Goal: Task Accomplishment & Management: Use online tool/utility

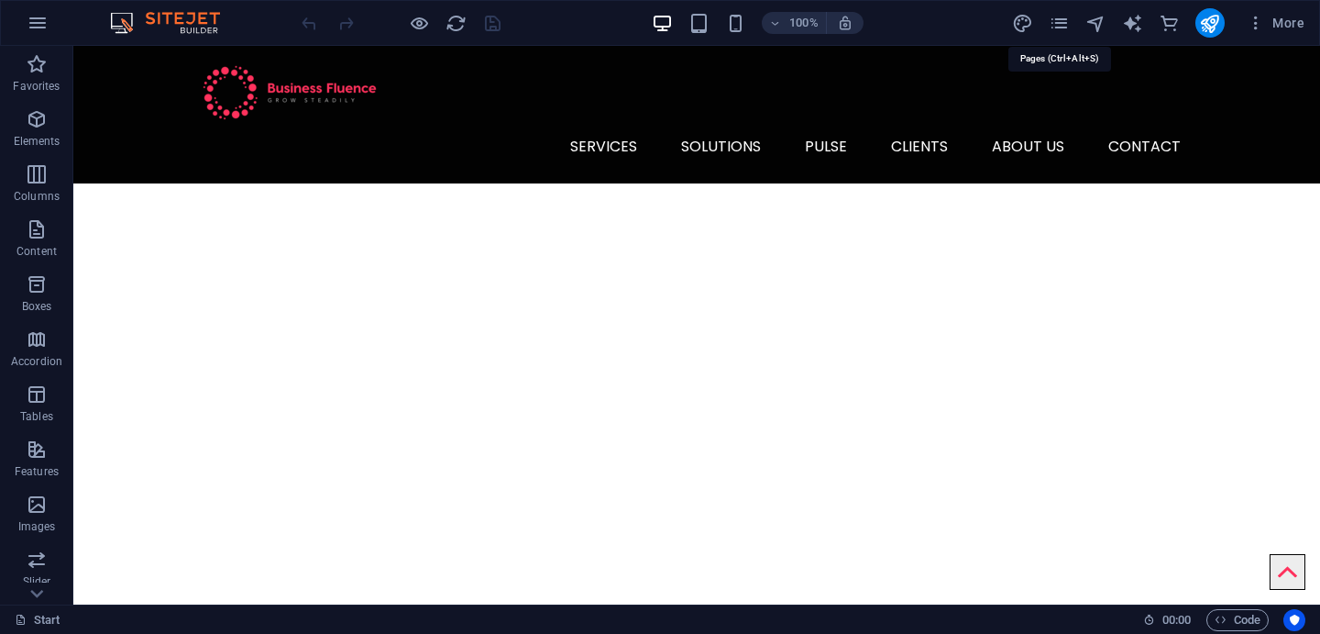
click at [1059, 28] on icon "pages" at bounding box center [1059, 23] width 21 height 21
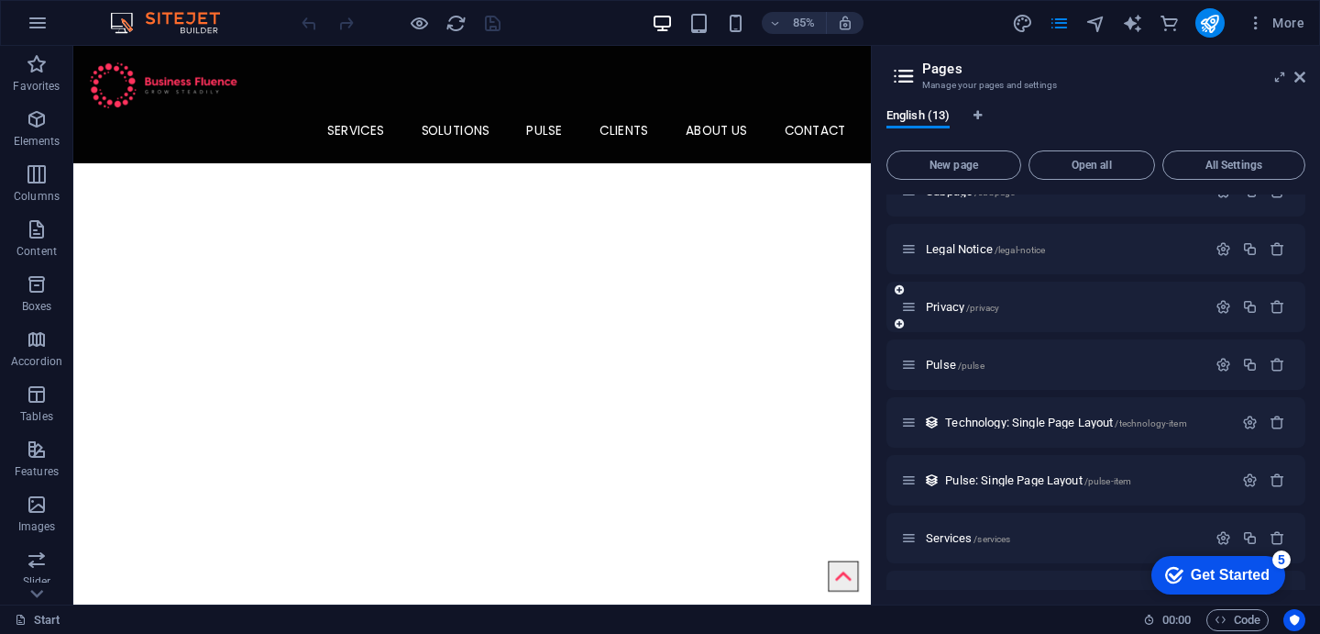
scroll to position [356, 0]
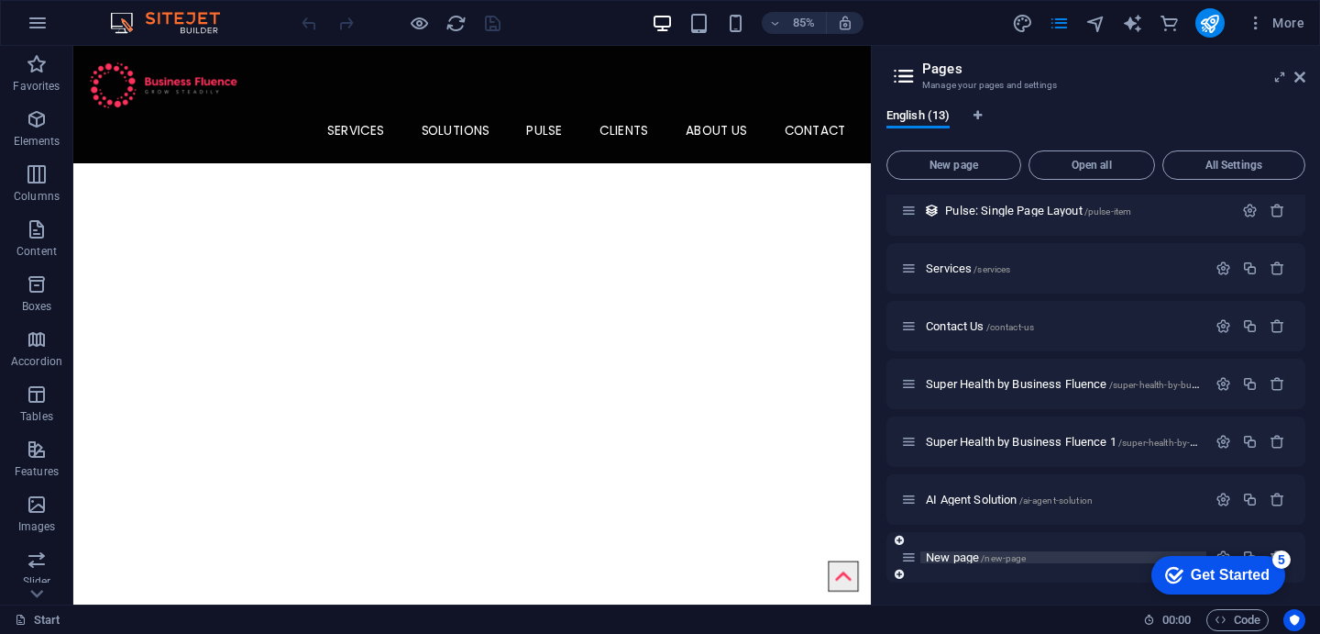
click at [954, 557] on span "New page /new-page" at bounding box center [976, 557] width 100 height 14
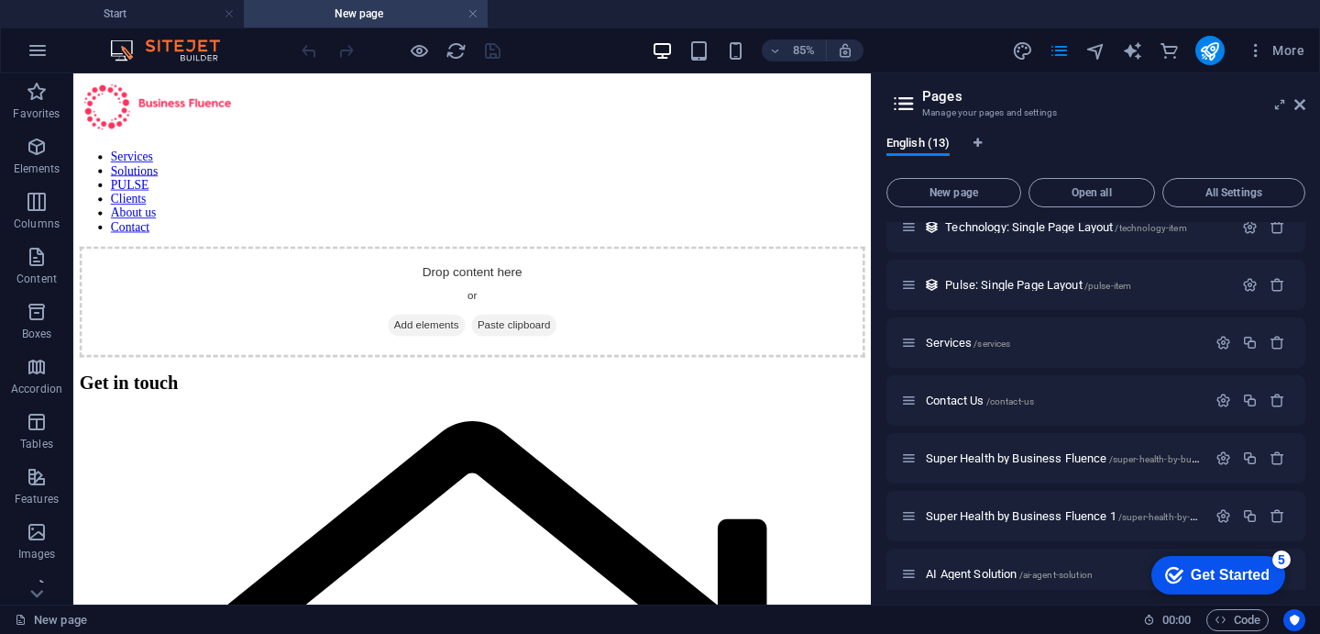
scroll to position [0, 0]
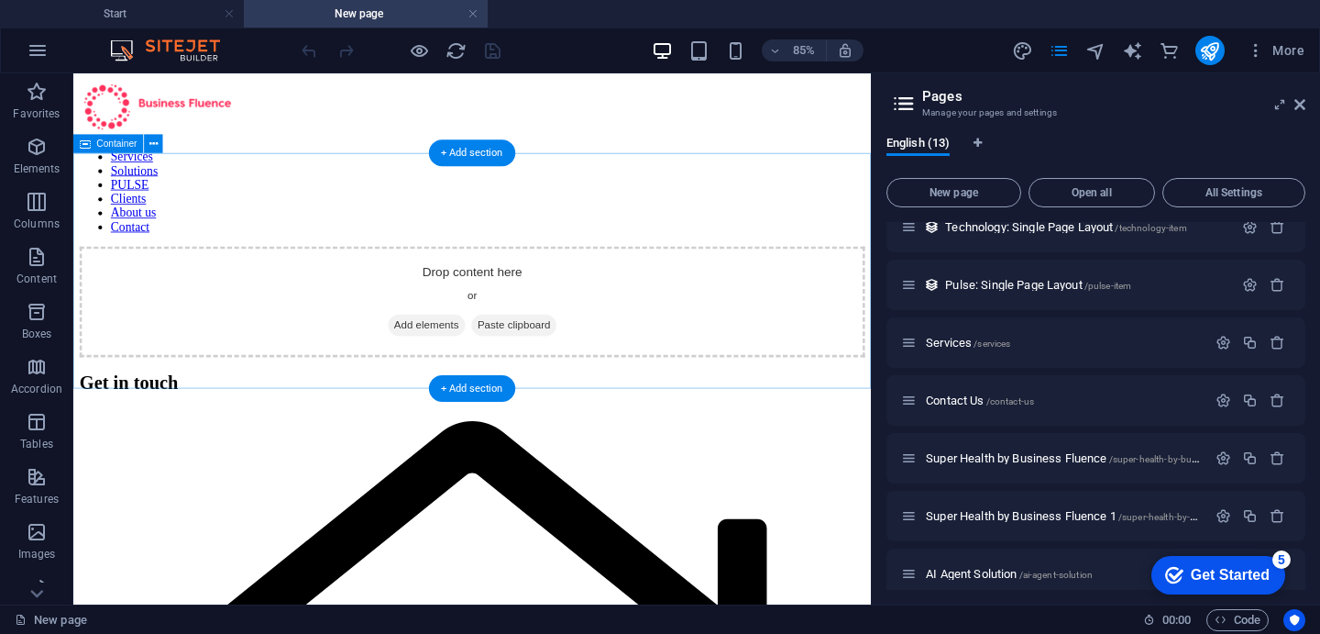
click at [505, 357] on span "Add elements" at bounding box center [489, 370] width 91 height 26
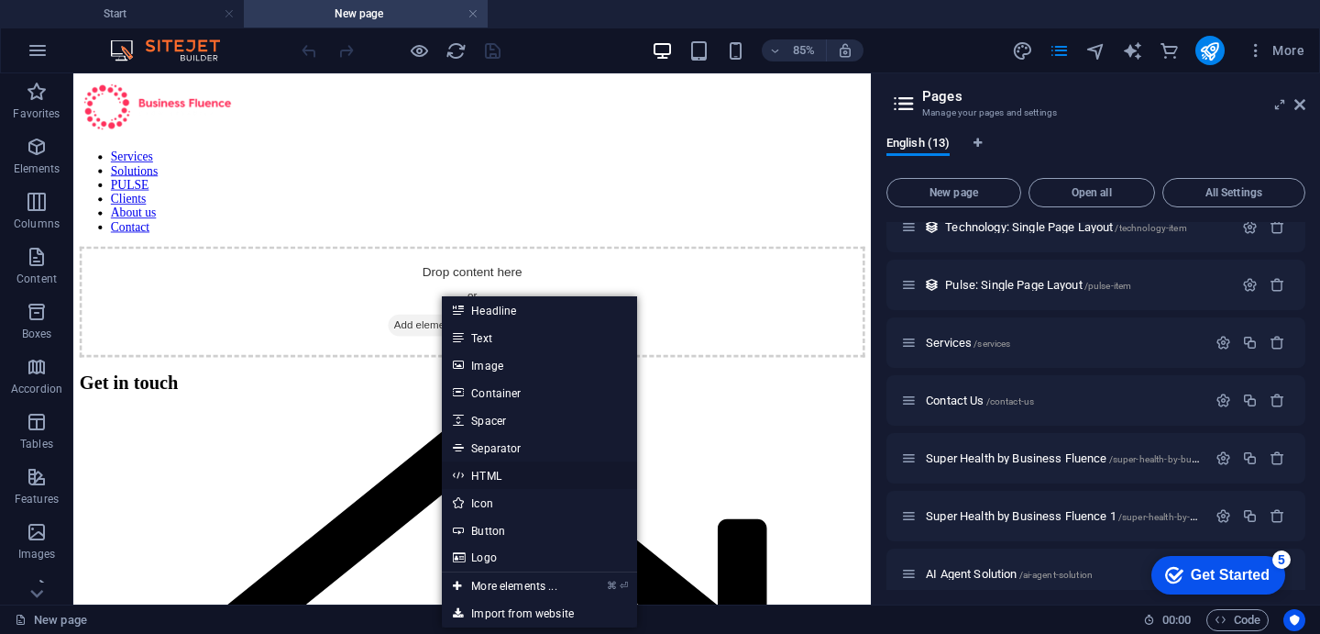
click at [490, 474] on link "HTML" at bounding box center [539, 475] width 194 height 28
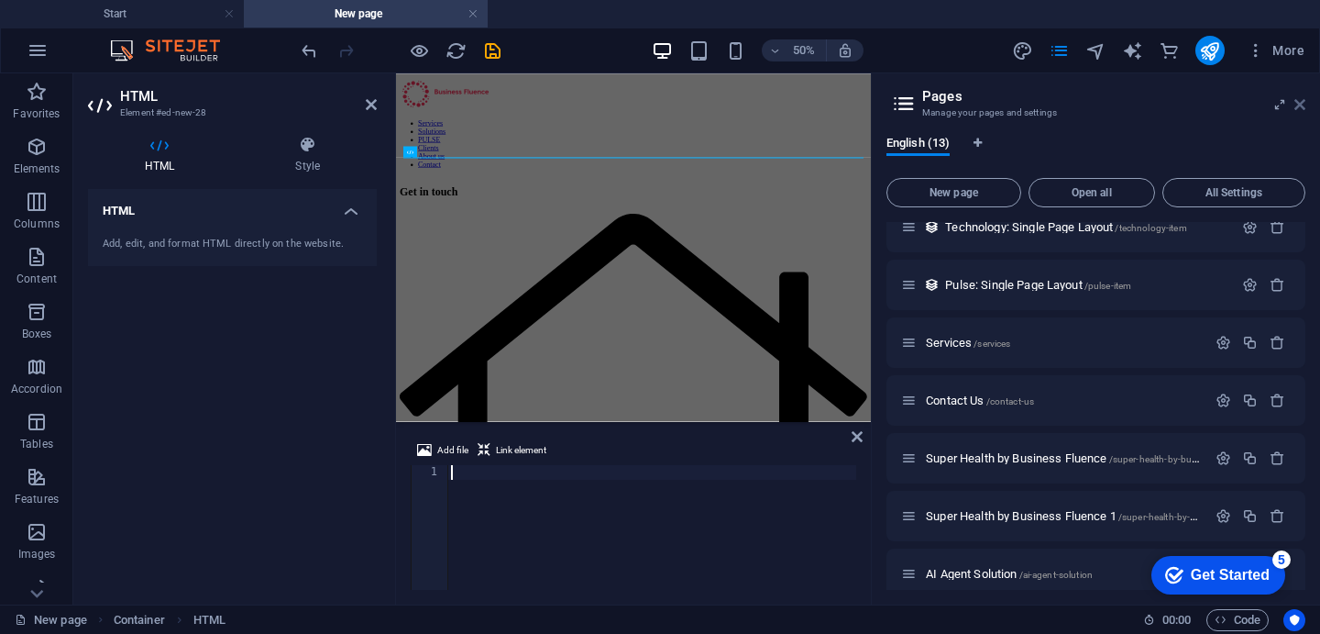
click at [1304, 102] on icon at bounding box center [1300, 104] width 11 height 15
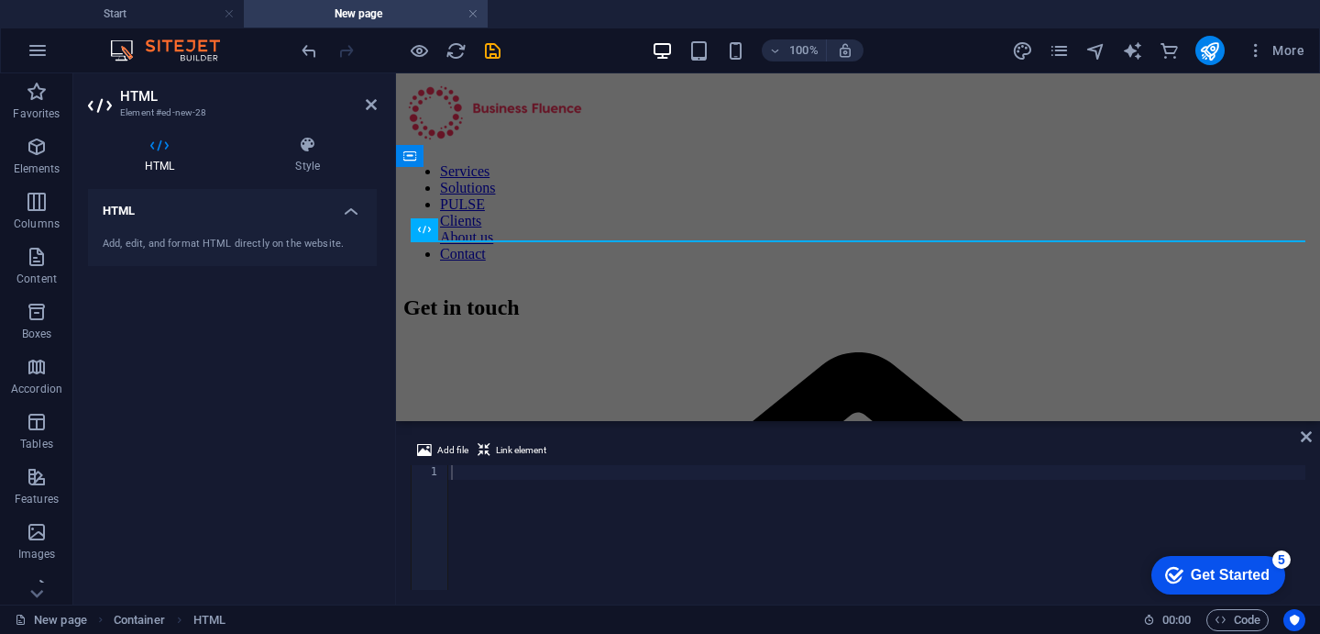
click at [281, 240] on div "Add, edit, and format HTML directly on the website." at bounding box center [232, 245] width 259 height 16
click at [515, 513] on div at bounding box center [876, 542] width 858 height 154
paste textarea "</create_file>"
type textarea "</create_file>"
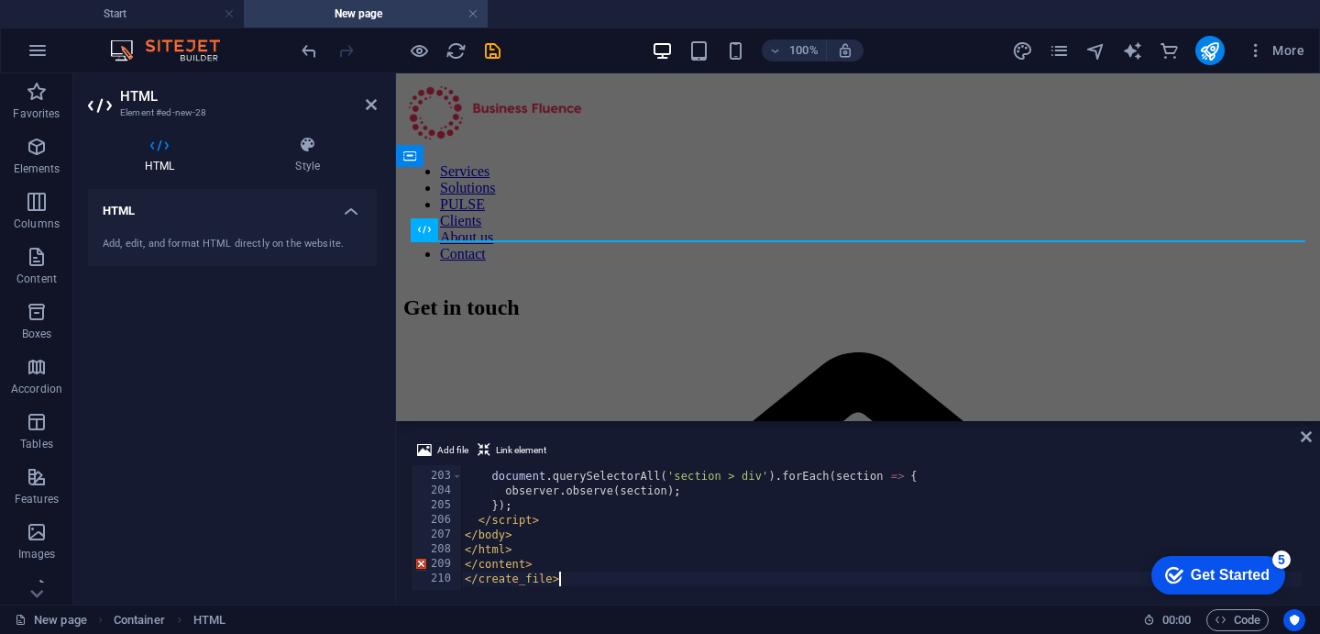
scroll to position [2960, 0]
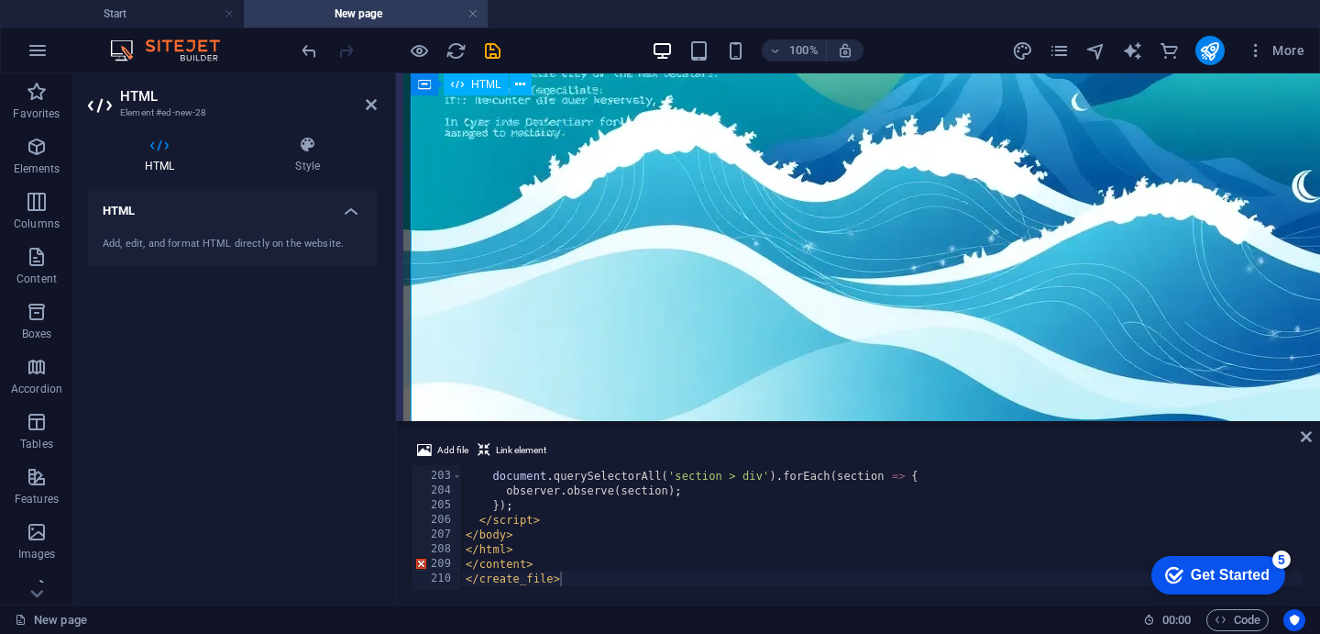
scroll to position [1981, 0]
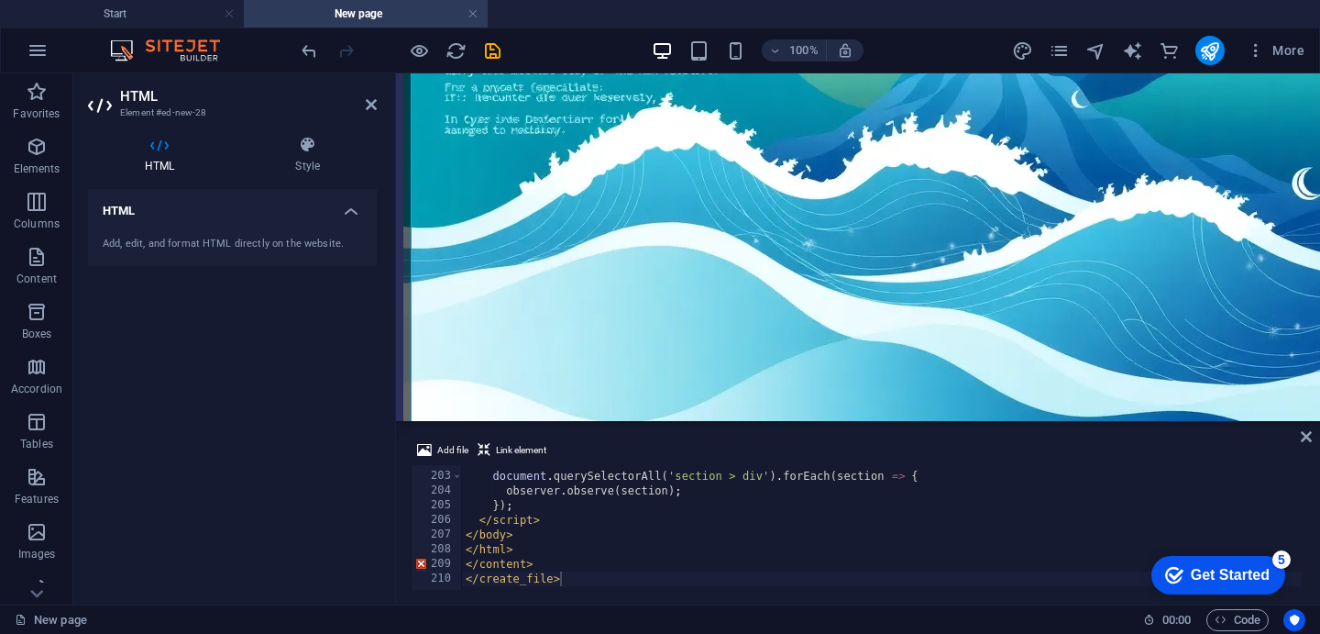
click at [363, 105] on header "HTML Element #ed-new-28" at bounding box center [232, 97] width 289 height 48
click at [368, 105] on icon at bounding box center [371, 104] width 11 height 15
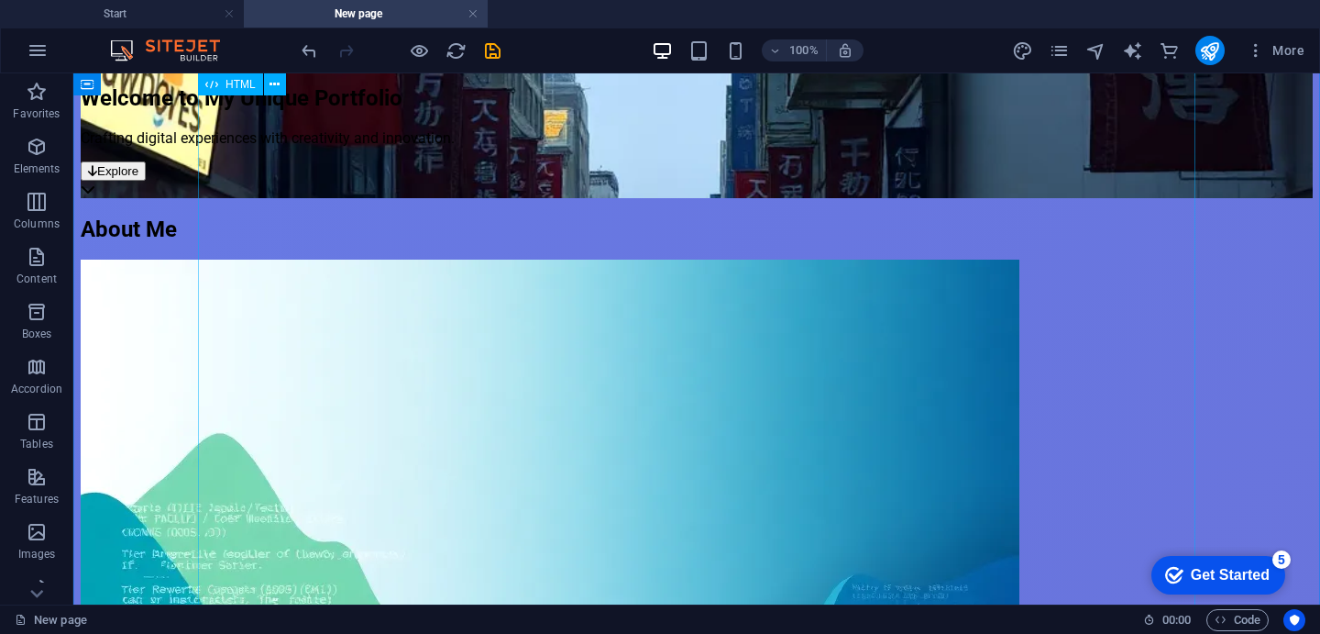
scroll to position [1282, 0]
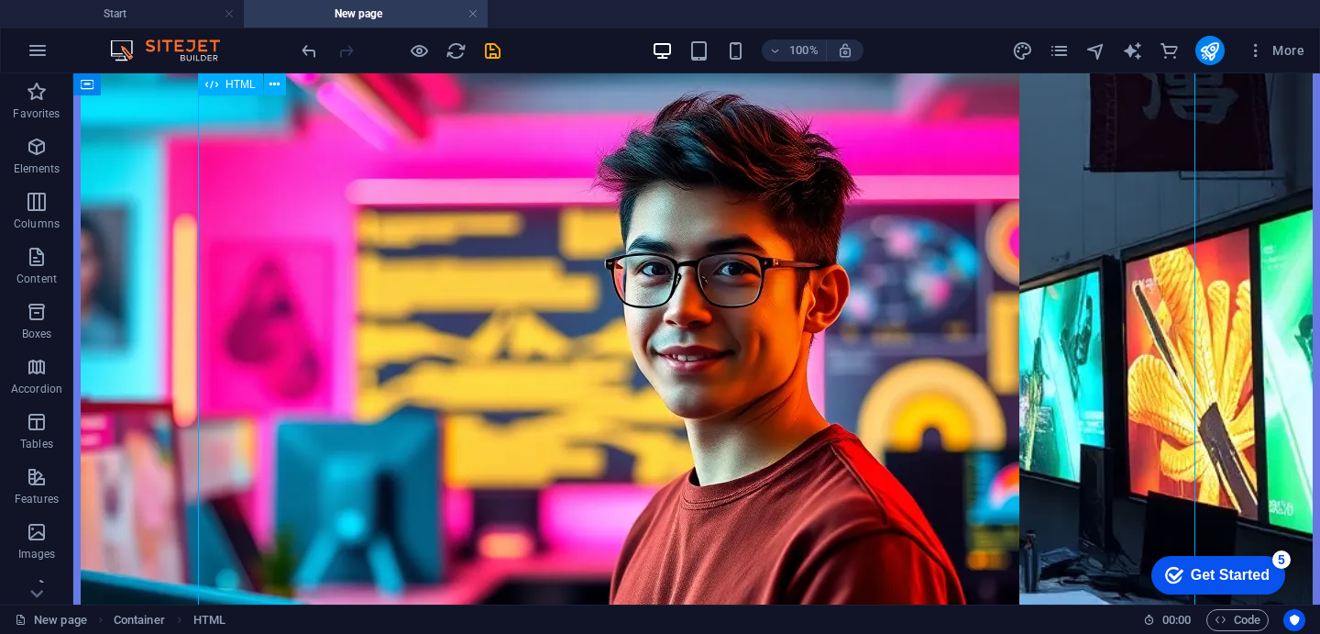
scroll to position [0, 0]
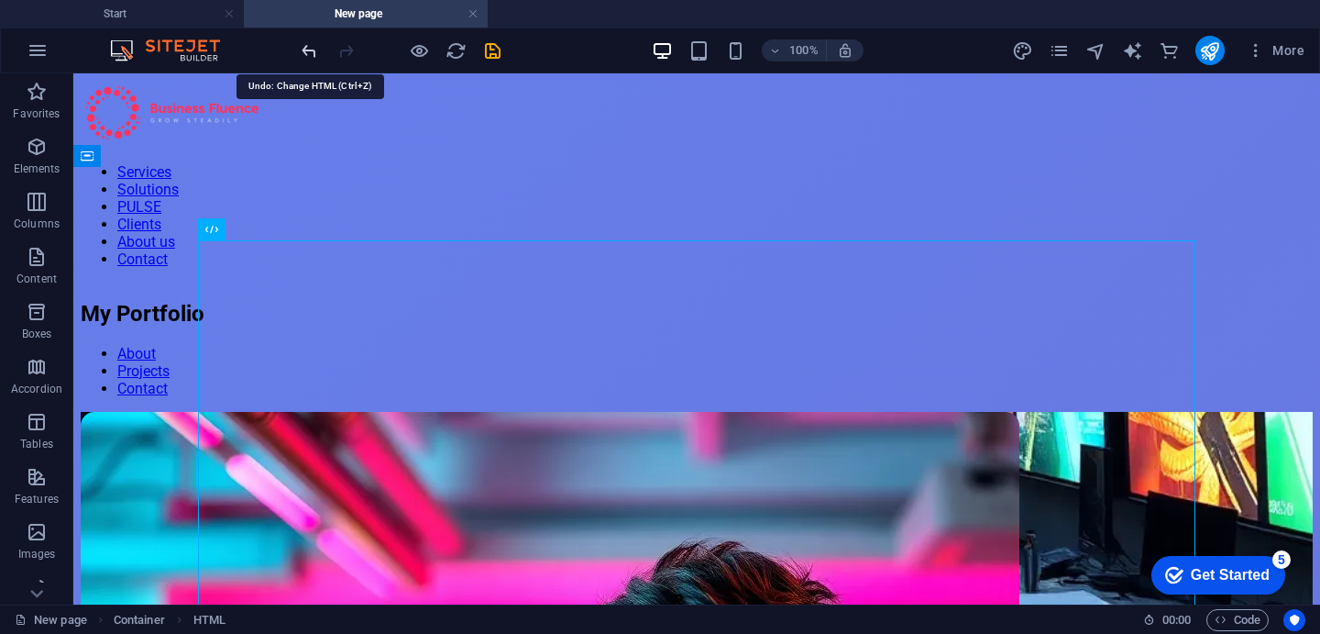
click at [317, 43] on icon "undo" at bounding box center [309, 50] width 21 height 21
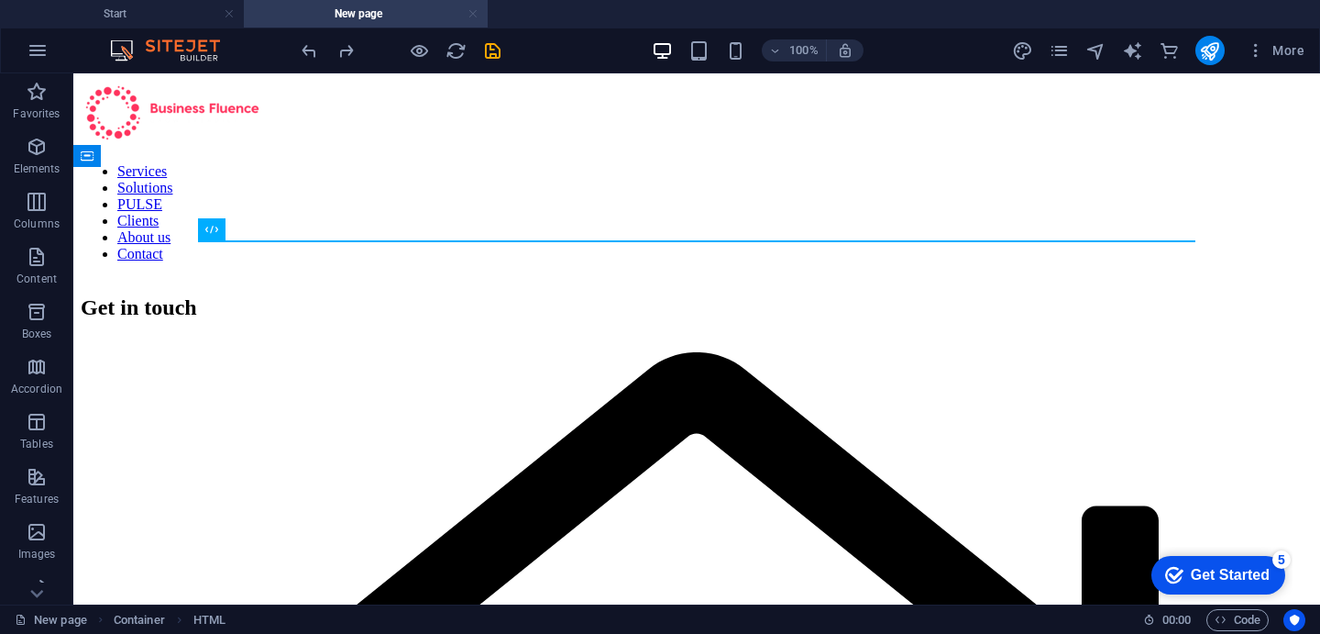
click at [474, 9] on link at bounding box center [473, 14] width 11 height 17
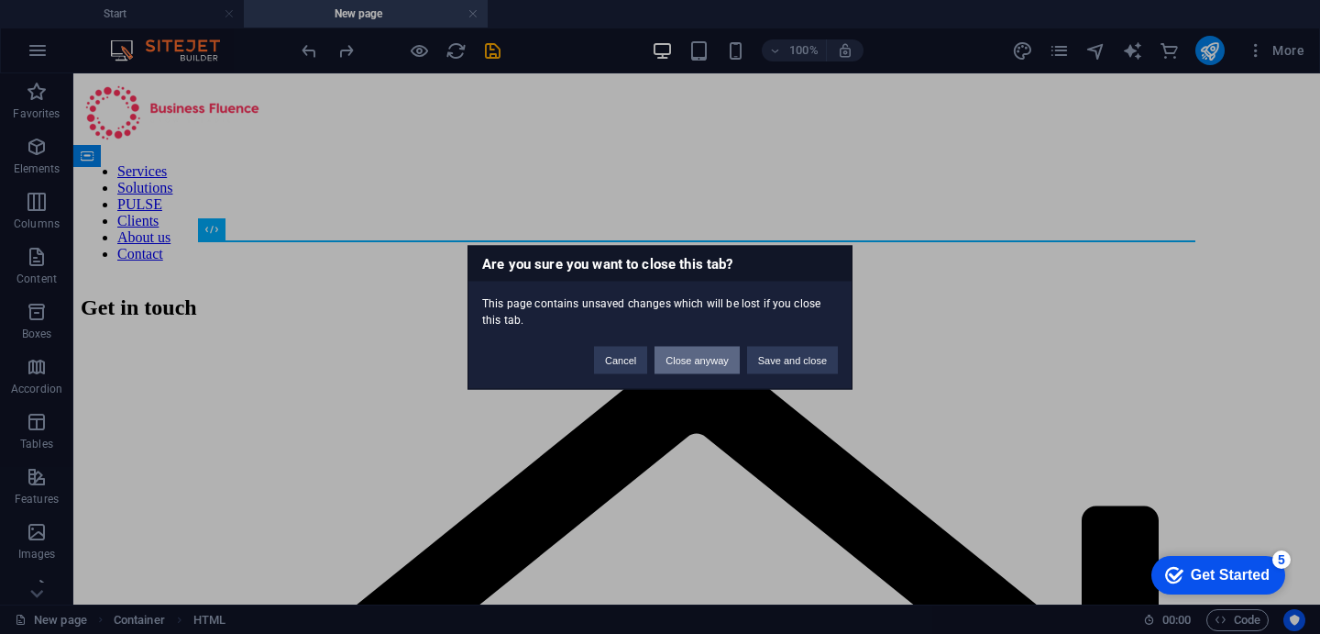
click at [668, 369] on button "Close anyway" at bounding box center [697, 360] width 84 height 28
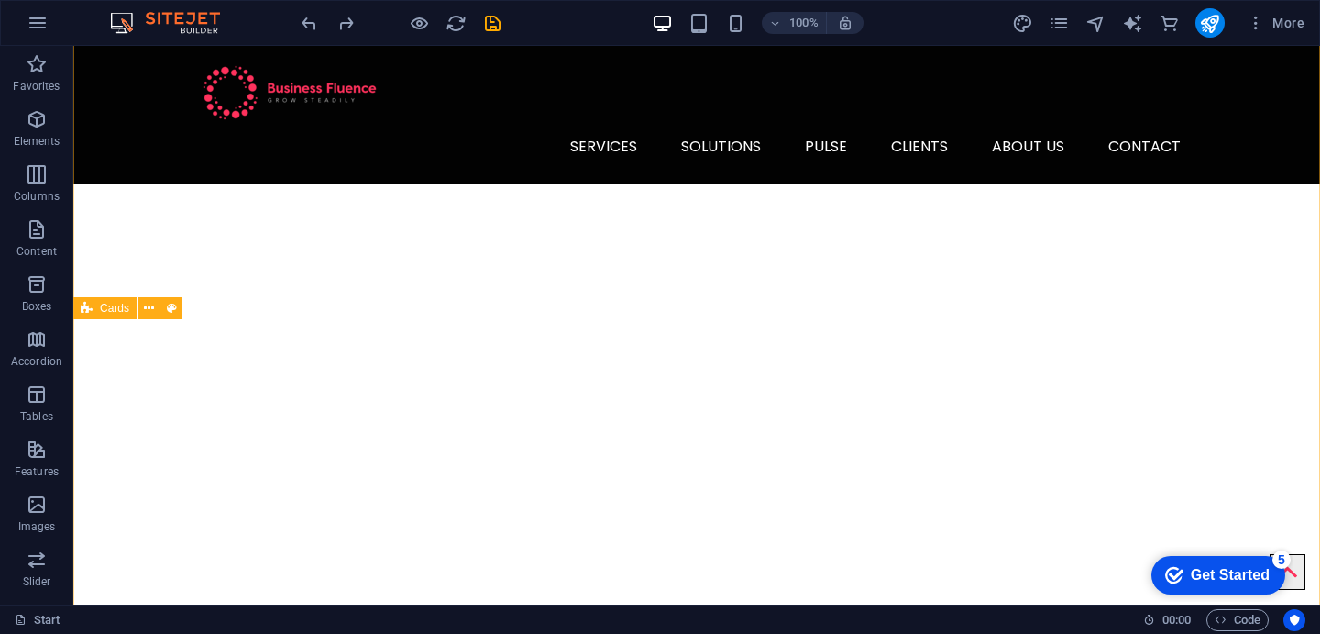
scroll to position [1257, 0]
